Goal: Task Accomplishment & Management: Use online tool/utility

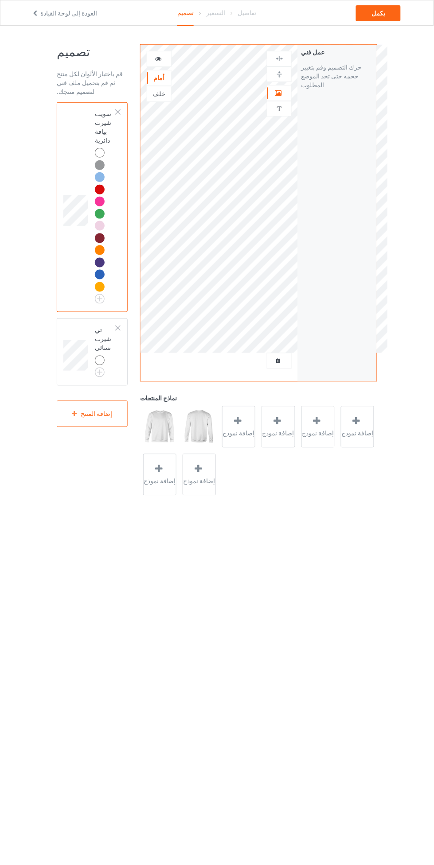
click at [115, 112] on div at bounding box center [118, 112] width 6 height 6
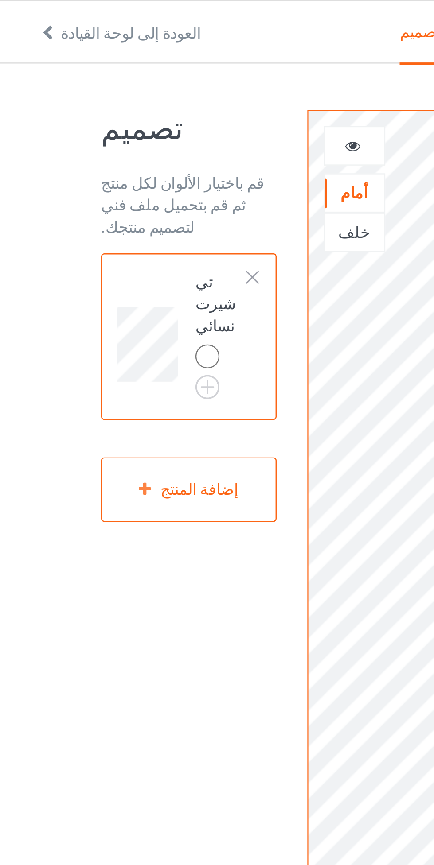
click at [117, 110] on div at bounding box center [118, 112] width 6 height 6
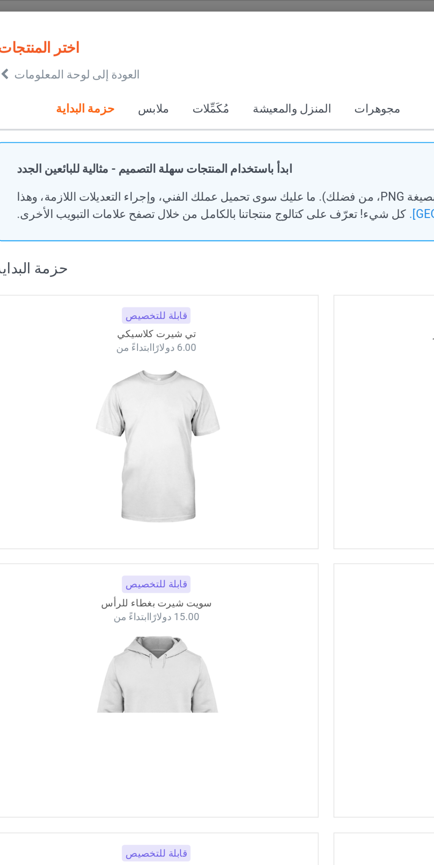
scroll to position [12, 0]
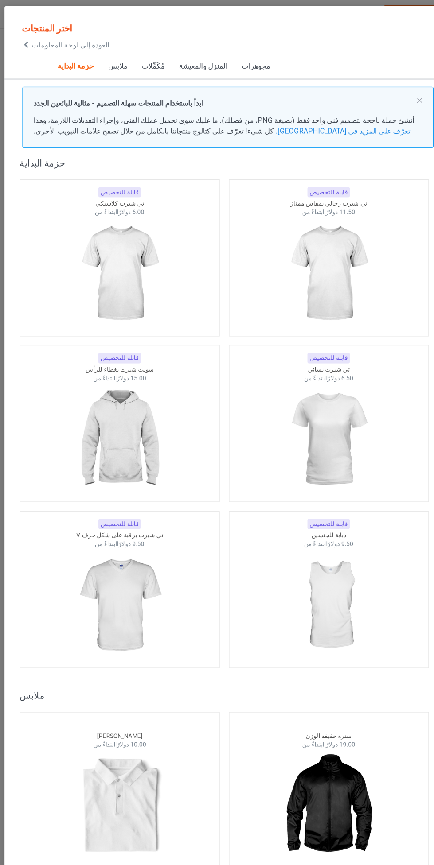
click at [327, 240] on img at bounding box center [307, 238] width 79 height 99
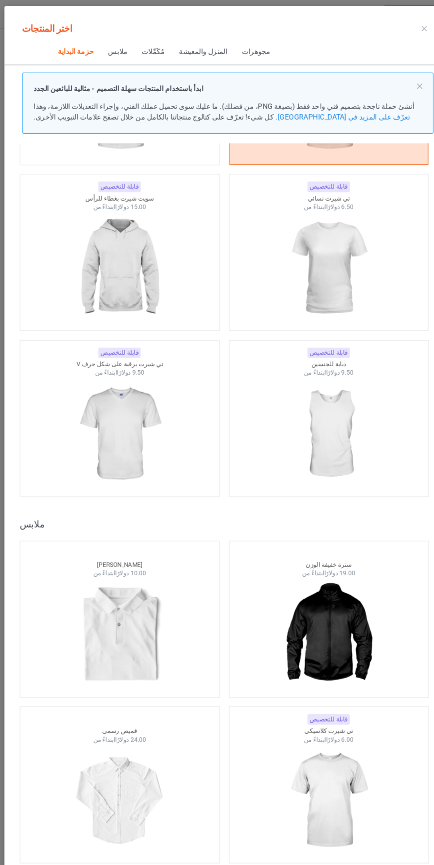
scroll to position [148, 0]
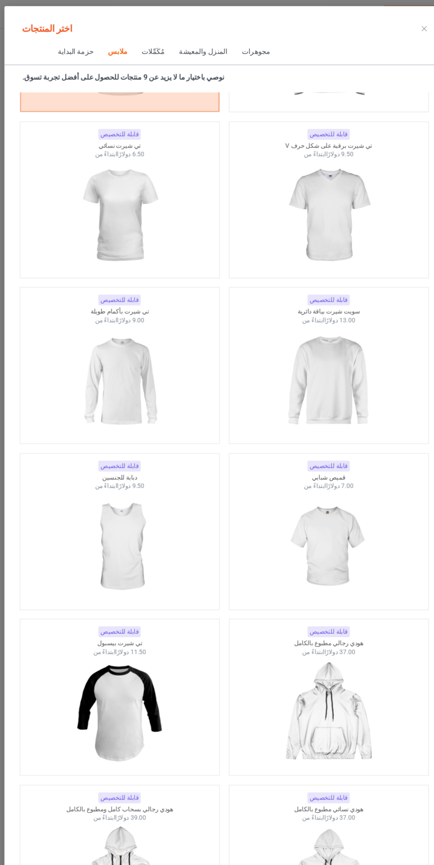
scroll to position [905, 0]
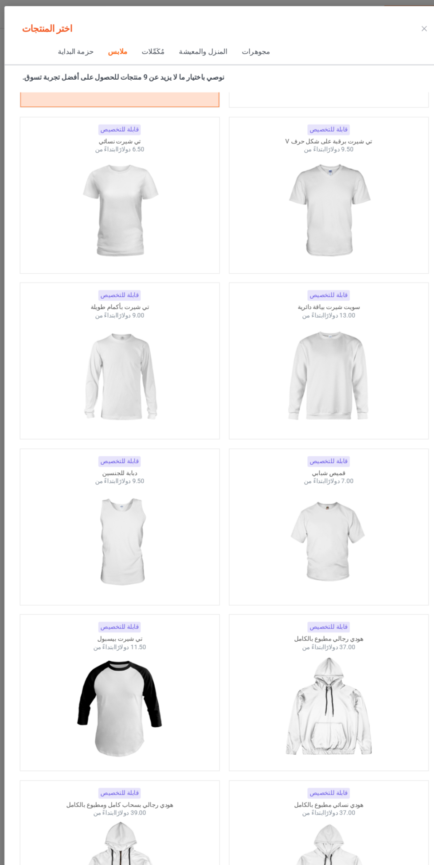
click at [257, 324] on div at bounding box center [307, 328] width 173 height 99
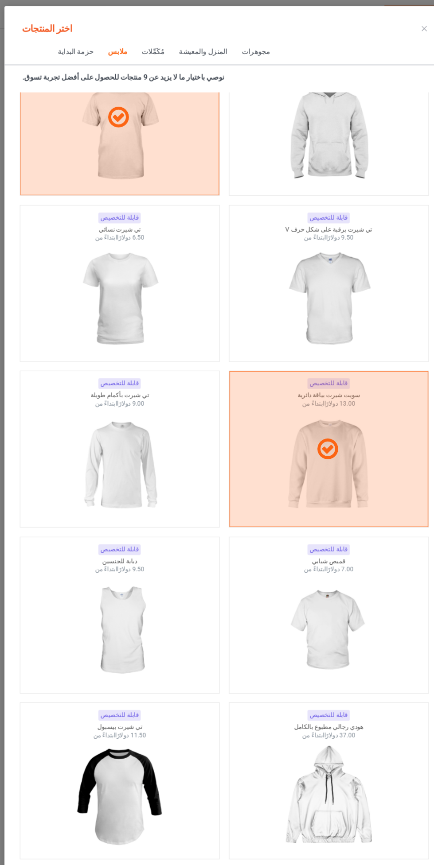
scroll to position [820, 0]
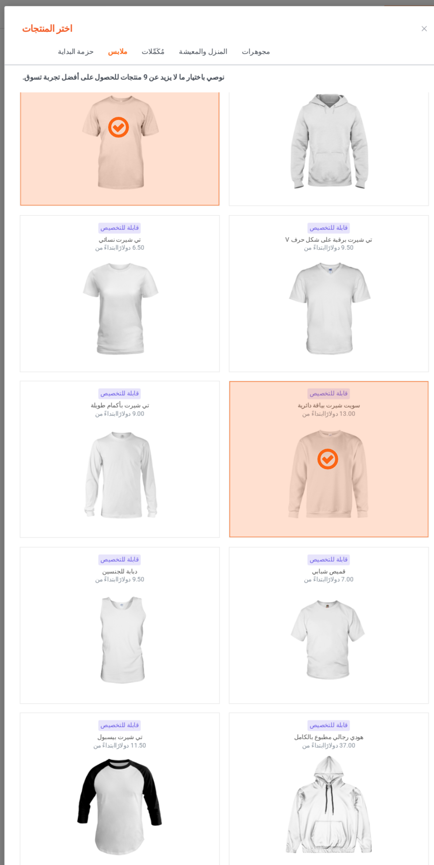
click at [322, 288] on img at bounding box center [307, 269] width 79 height 99
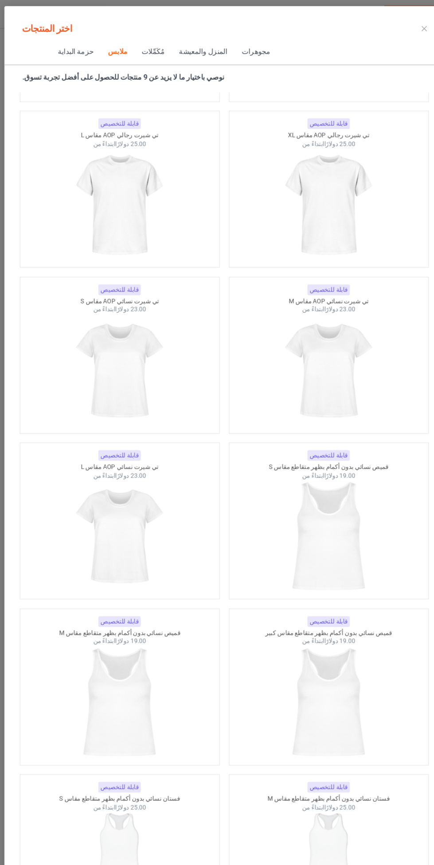
scroll to position [2791, 0]
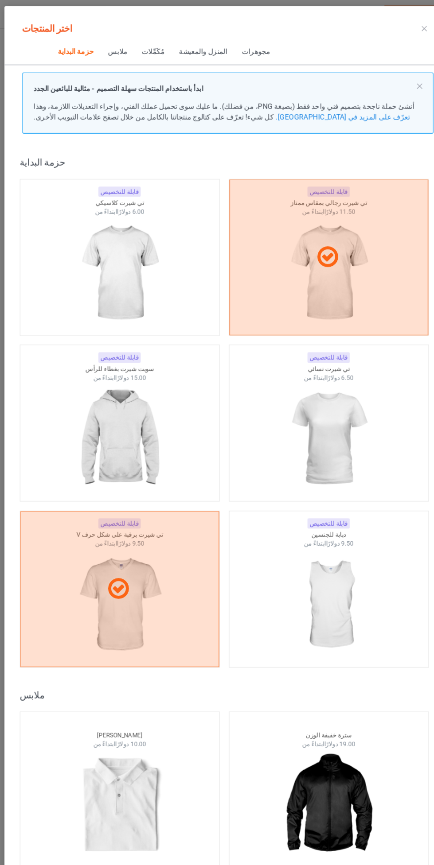
click at [113, 221] on img at bounding box center [125, 238] width 79 height 99
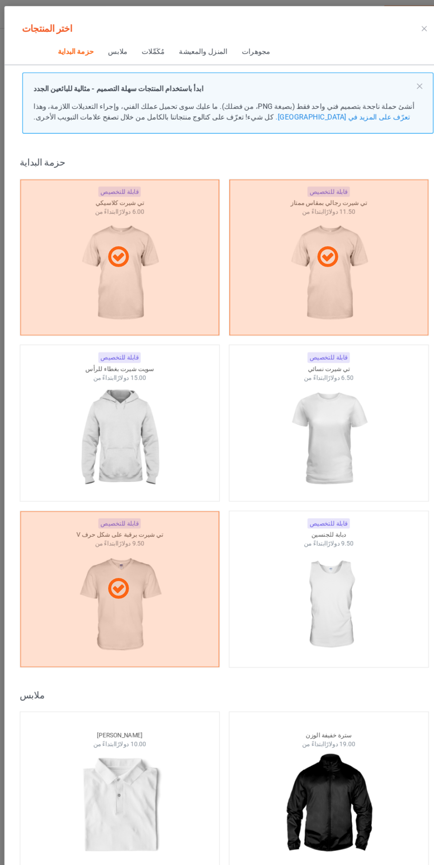
click at [321, 377] on img at bounding box center [307, 382] width 79 height 99
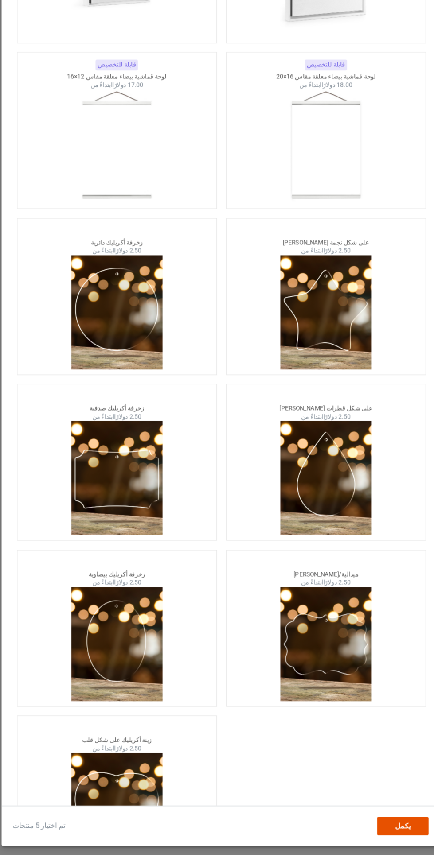
click at [377, 844] on font "يكمل" at bounding box center [375, 839] width 14 height 7
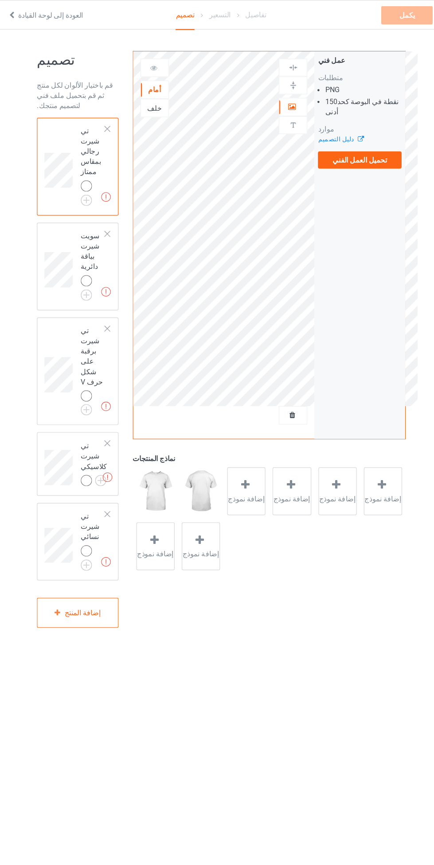
click at [318, 143] on label "تحميل العمل الفني" at bounding box center [337, 139] width 73 height 15
click at [0, 0] on input "تحميل العمل الفني" at bounding box center [0, 0] width 0 height 0
click at [338, 139] on font "تحميل العمل الفني" at bounding box center [337, 139] width 47 height 7
click at [0, 0] on input "تحميل العمل الفني" at bounding box center [0, 0] width 0 height 0
